Goal: Transaction & Acquisition: Purchase product/service

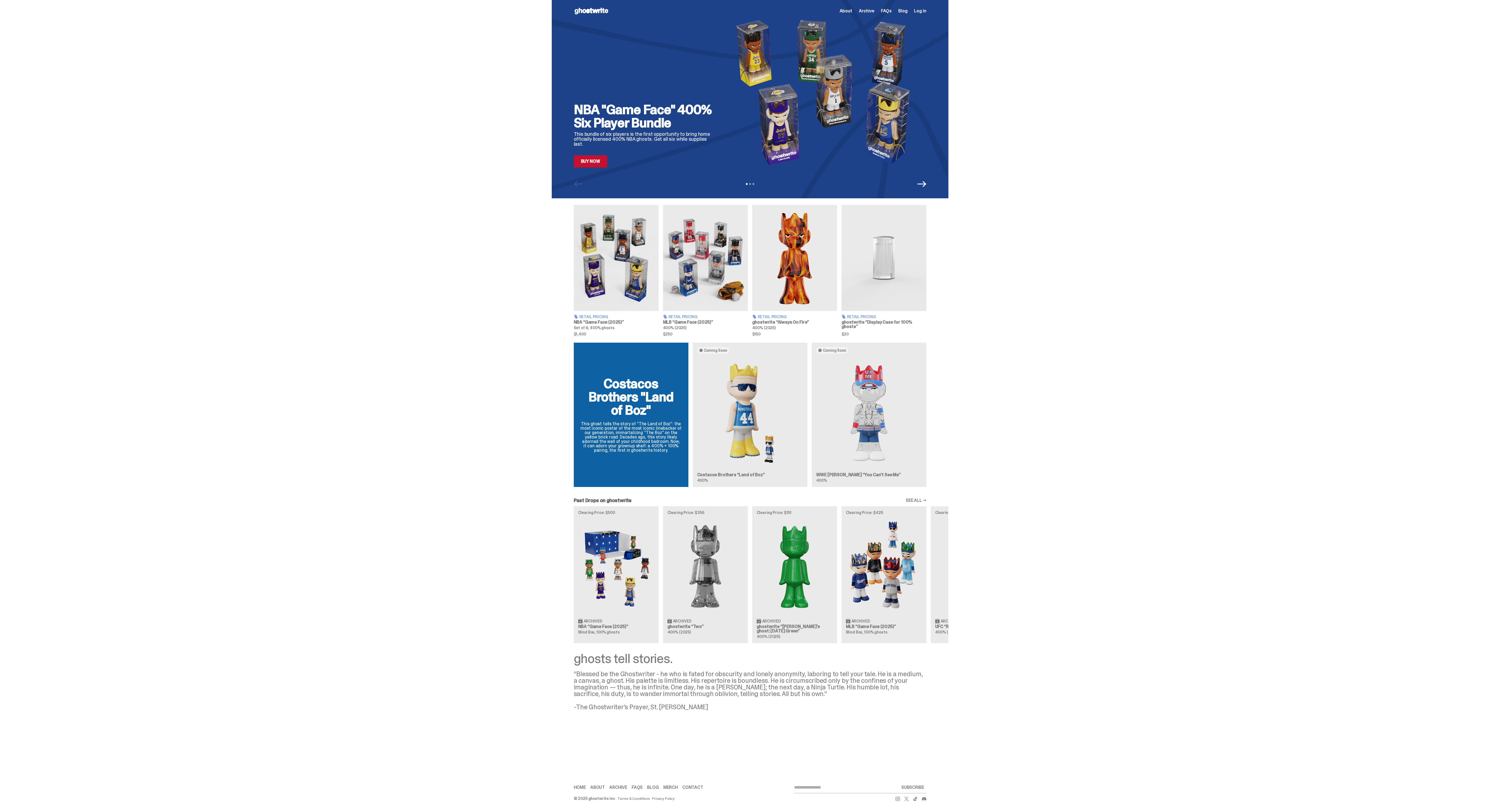
click at [721, 276] on img at bounding box center [705, 258] width 85 height 106
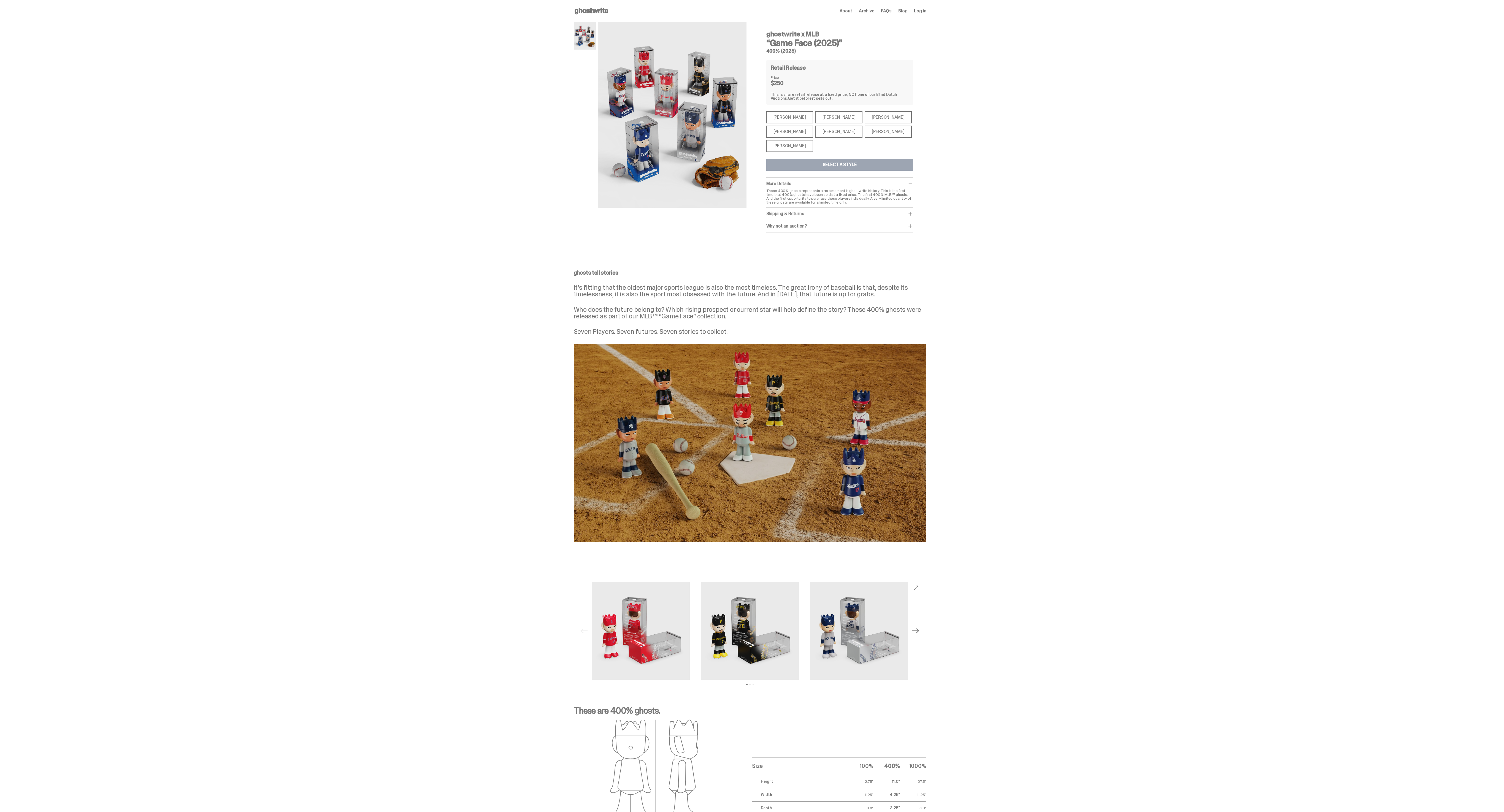
click at [816, 117] on div "[PERSON_NAME]" at bounding box center [839, 117] width 47 height 12
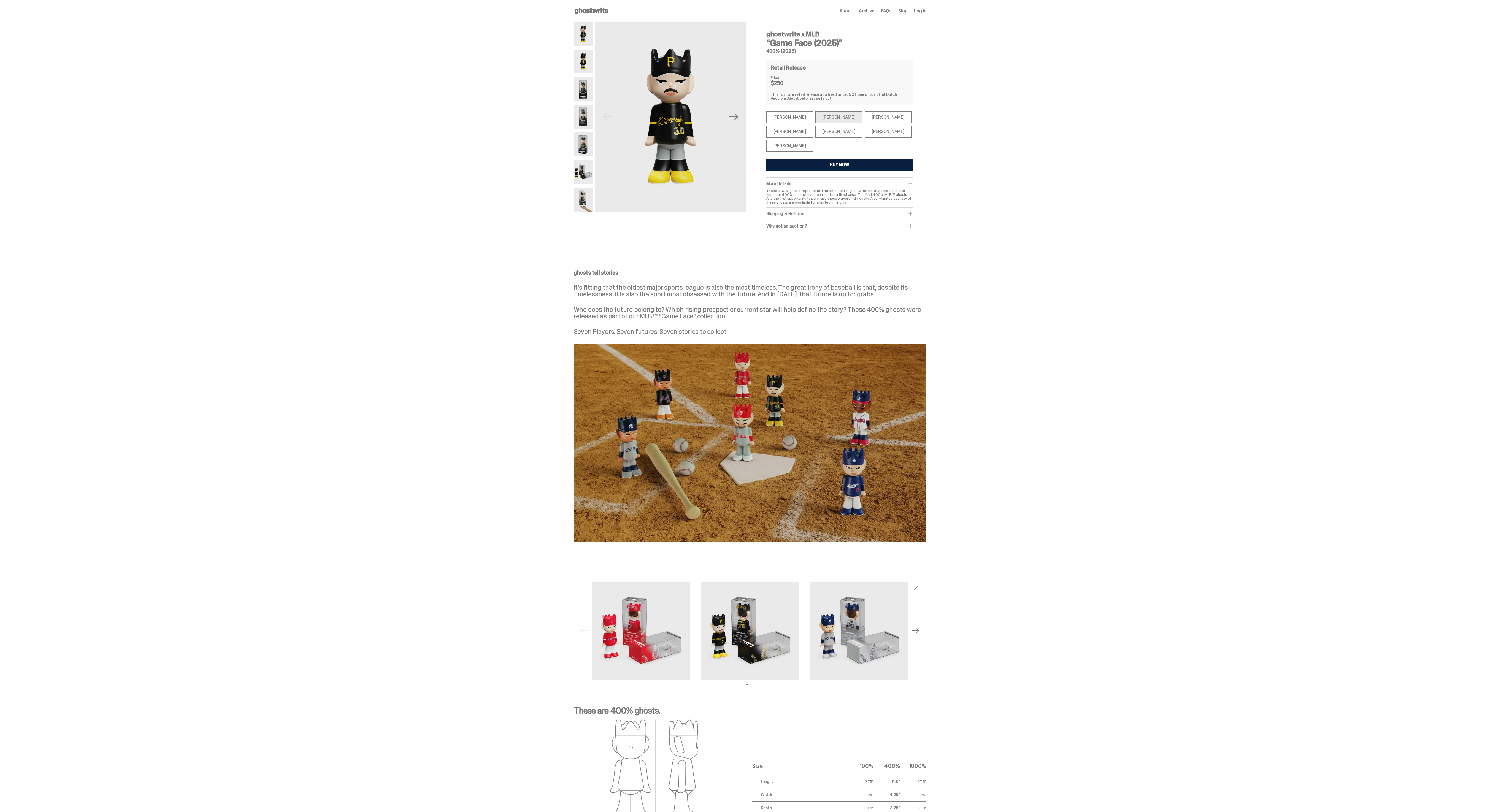
click at [528, 320] on div "ghosts tell stories It’s fitting that the oldest major sports league is also th…" at bounding box center [750, 406] width 1500 height 298
